Goal: Find contact information: Find contact information

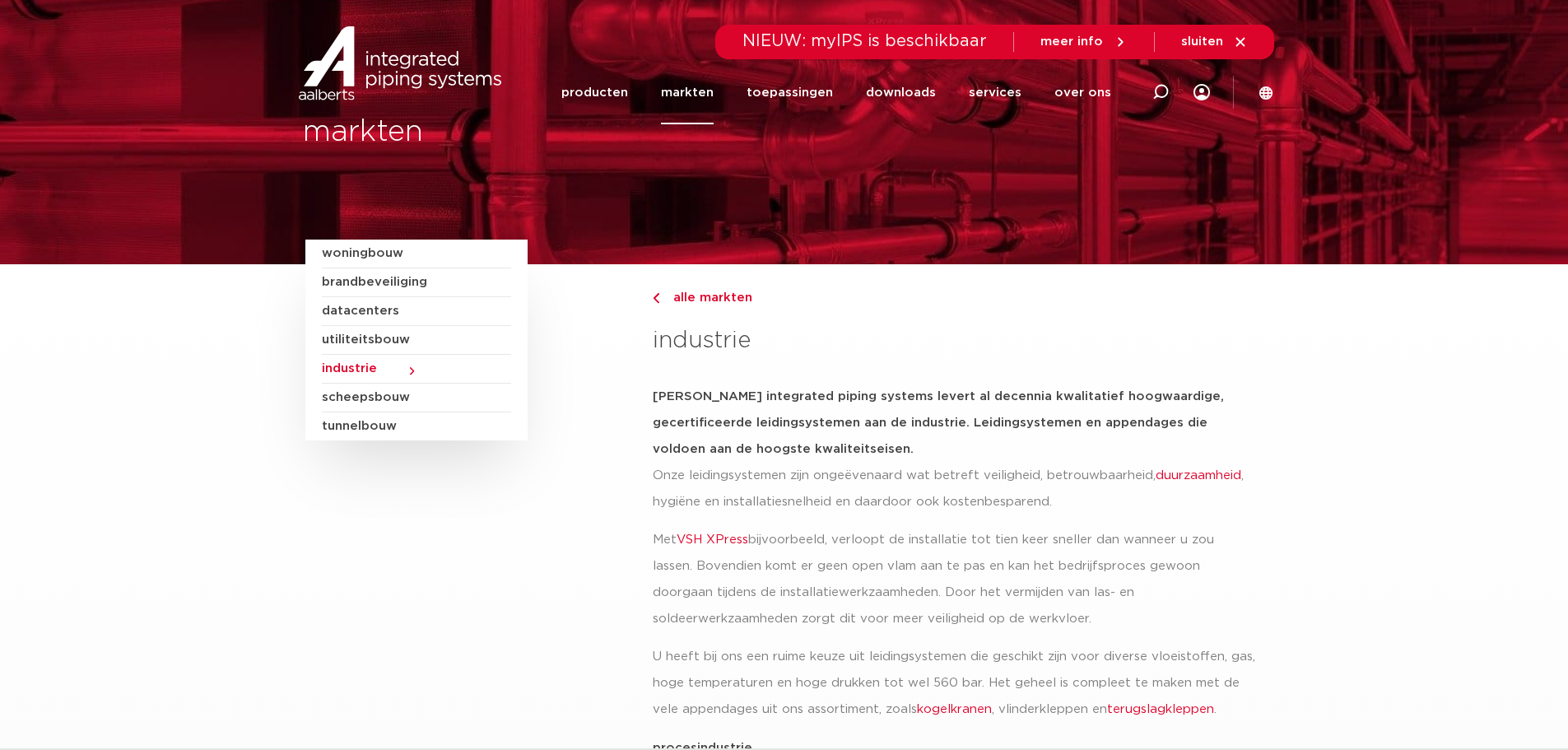
click at [1110, 42] on span "meer info" at bounding box center [1084, 42] width 87 height 15
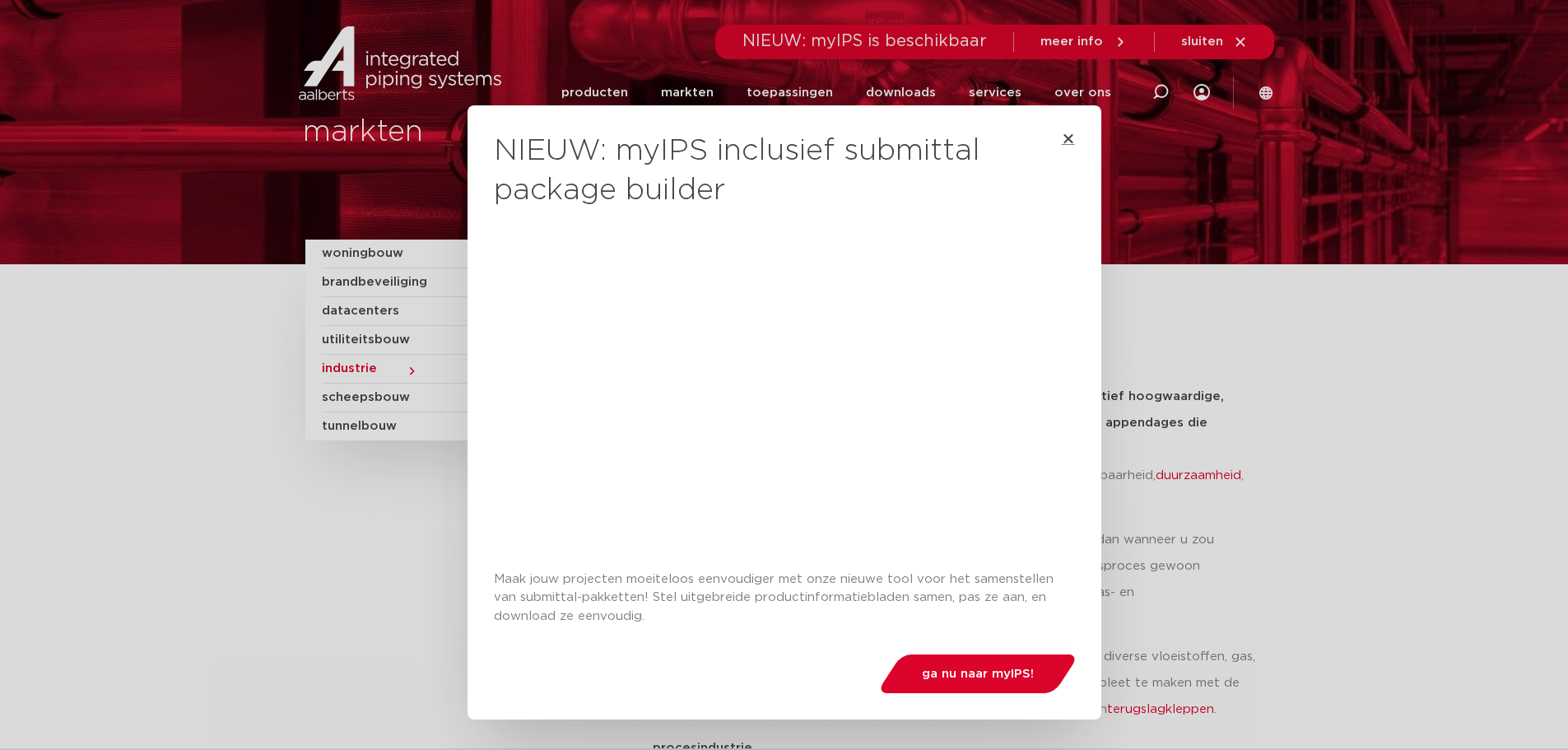
click at [1062, 142] on icon "Close" at bounding box center [1068, 138] width 13 height 13
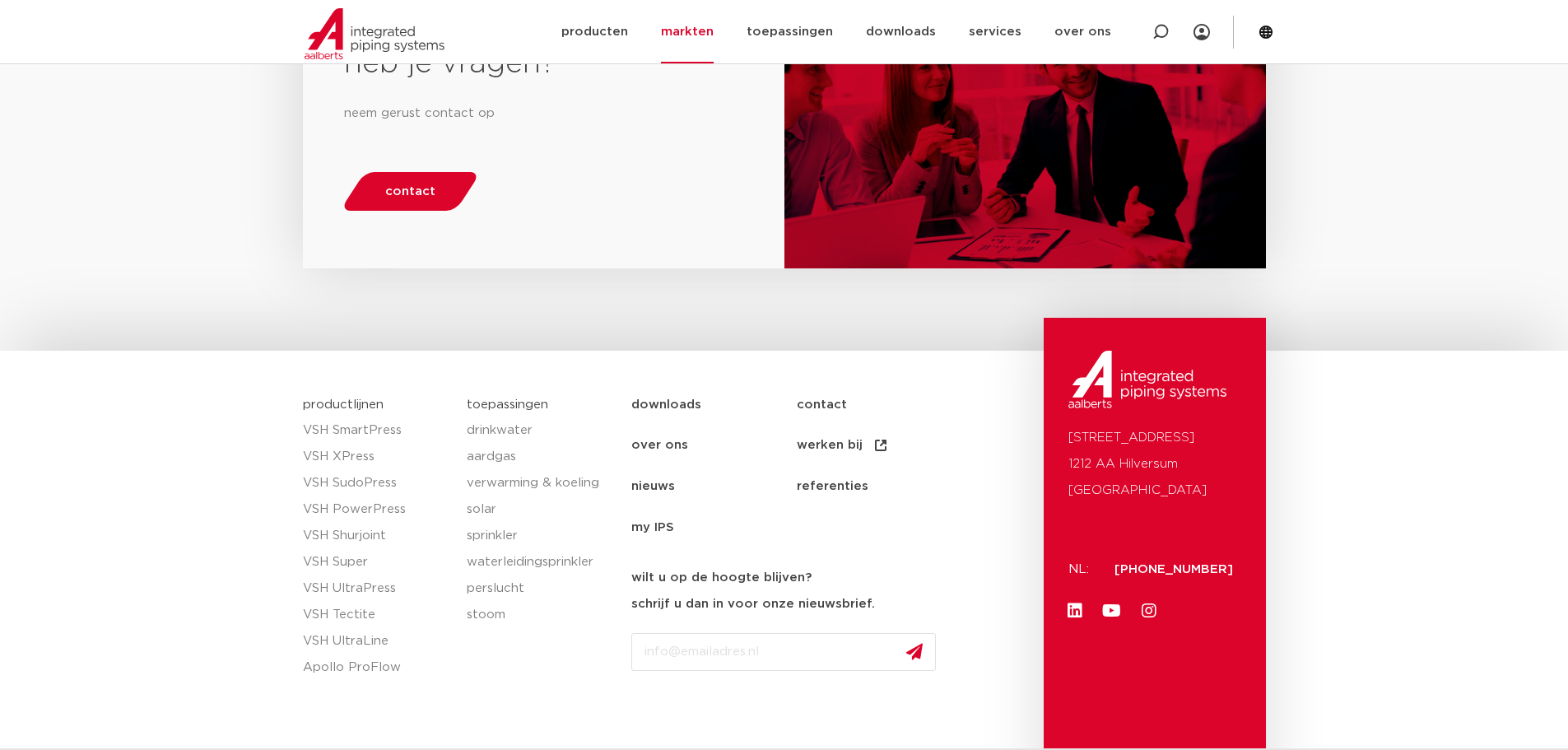
scroll to position [2717, 0]
click at [837, 384] on link "contact" at bounding box center [879, 404] width 166 height 41
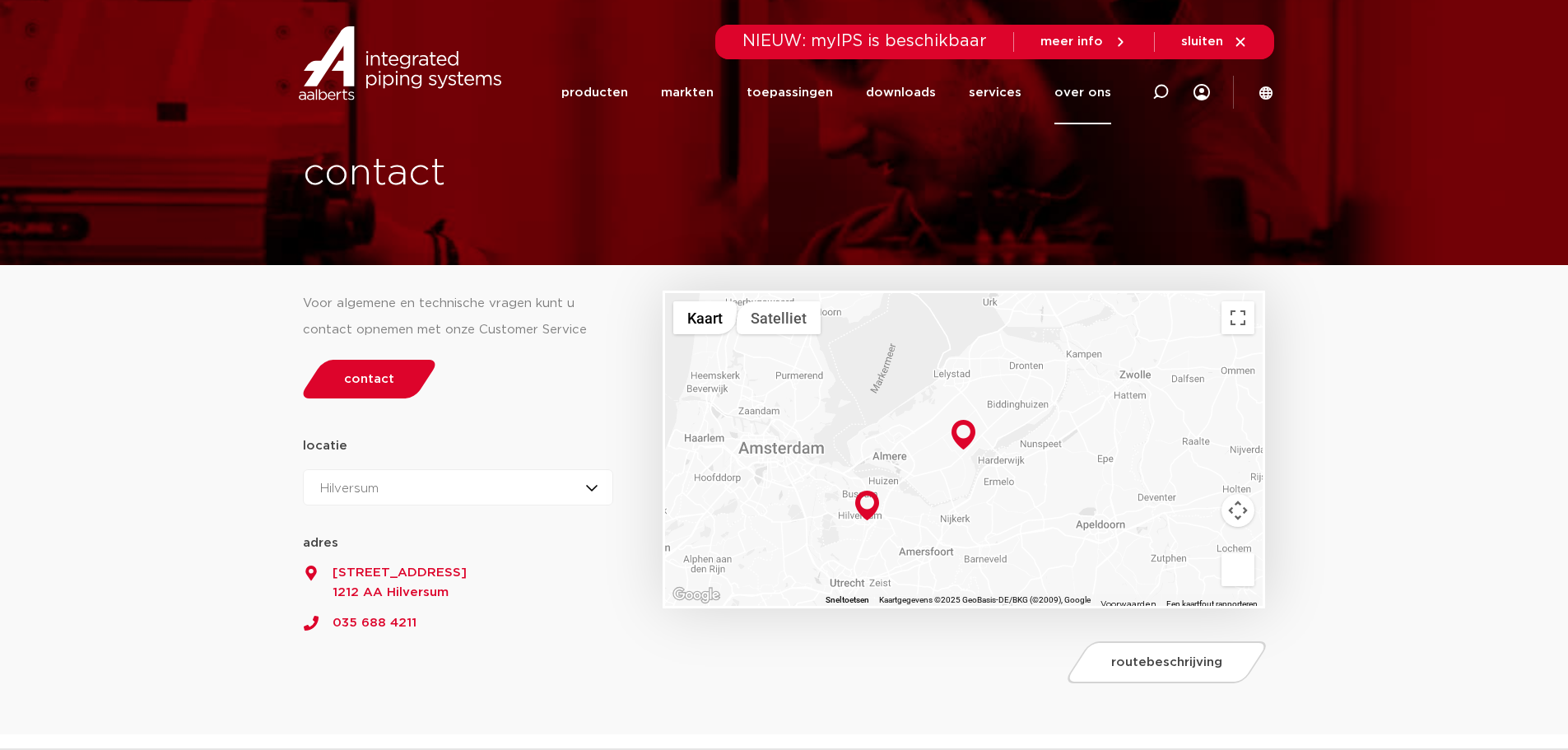
click at [370, 622] on link "035 688 4211" at bounding box center [458, 617] width 311 height 30
